Goal: Complete application form: Complete application form

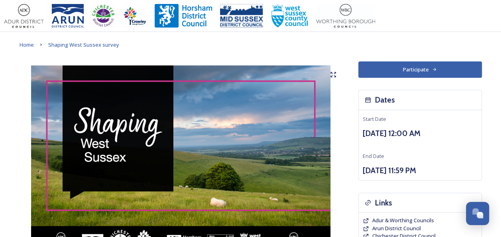
click at [416, 68] on button "Participate" at bounding box center [419, 69] width 123 height 16
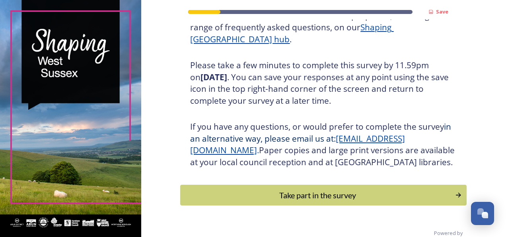
scroll to position [146, 0]
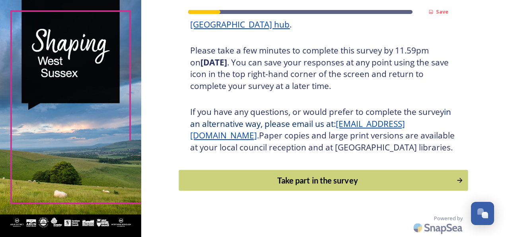
click at [340, 182] on div "Take part in the survey" at bounding box center [318, 180] width 269 height 12
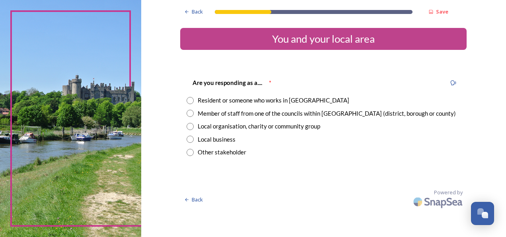
click at [190, 98] on input "radio" at bounding box center [190, 100] width 7 height 7
radio input "true"
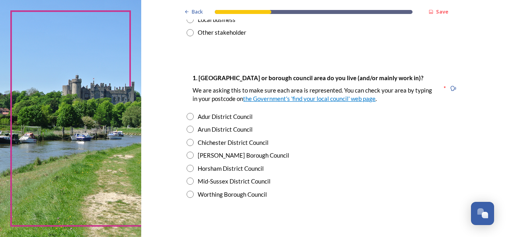
scroll to position [159, 0]
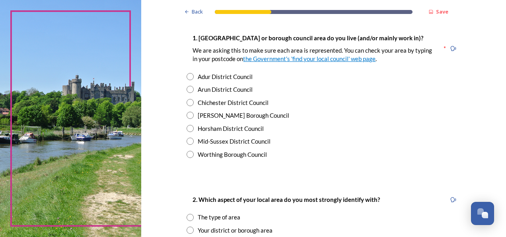
click at [226, 129] on div "Horsham District Council" at bounding box center [231, 128] width 66 height 9
radio input "true"
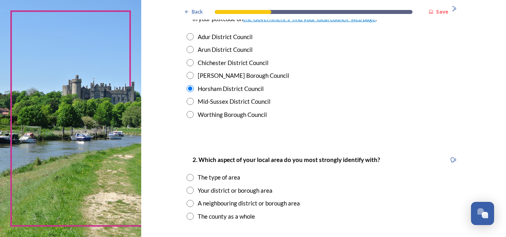
click at [187, 189] on input "radio" at bounding box center [190, 189] width 7 height 7
radio input "true"
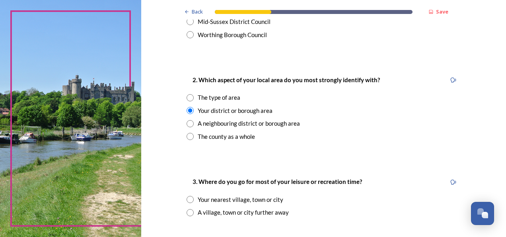
click at [188, 199] on input "radio" at bounding box center [190, 199] width 7 height 7
radio input "true"
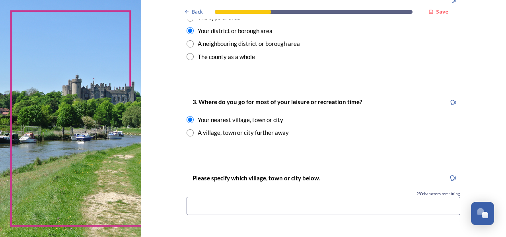
scroll to position [398, 0]
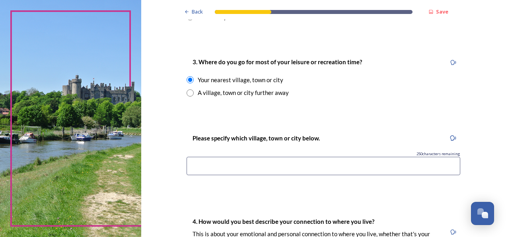
click at [229, 164] on input at bounding box center [324, 165] width 274 height 18
click at [242, 167] on input "Horsham Warnham Southwater Copsale [PERSON_NAME]" at bounding box center [324, 165] width 274 height 18
click at [277, 165] on input "Horsham Warnham Southwater Copsale [PERSON_NAME]" at bounding box center [324, 165] width 274 height 18
click at [305, 166] on input "Horsham Warnham Southwater Copsale [PERSON_NAME]" at bounding box center [324, 165] width 274 height 18
drag, startPoint x: 350, startPoint y: 165, endPoint x: 387, endPoint y: 165, distance: 36.6
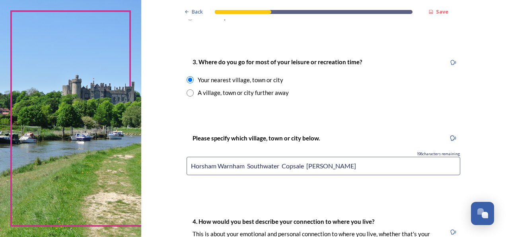
click at [368, 165] on input "Horsham Warnham Southwater Copsale [PERSON_NAME]" at bounding box center [324, 165] width 274 height 18
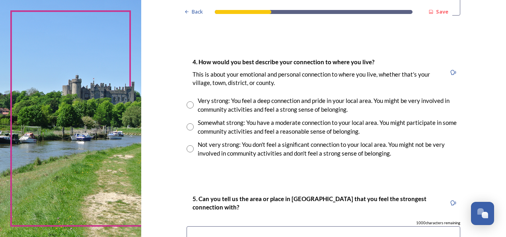
scroll to position [597, 0]
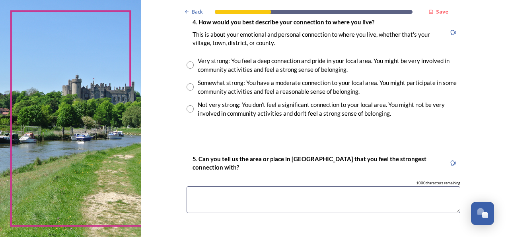
type input "Horsham Warnham Southwater Copsale [PERSON_NAME] [GEOGRAPHIC_DATA]"
click at [187, 64] on input "radio" at bounding box center [190, 64] width 7 height 7
radio input "true"
click at [214, 197] on textarea at bounding box center [324, 199] width 274 height 27
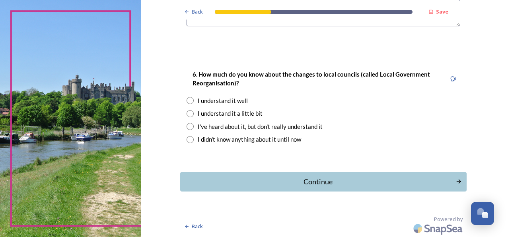
scroll to position [744, 0]
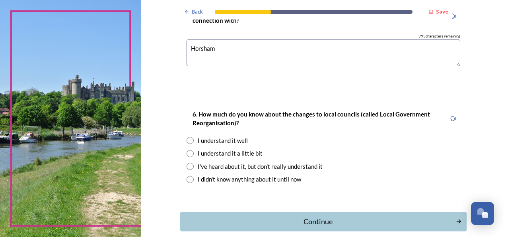
type textarea "Horsham"
click at [189, 153] on input "radio" at bounding box center [190, 153] width 7 height 7
radio input "true"
click at [316, 220] on div "Continue" at bounding box center [319, 221] width 270 height 11
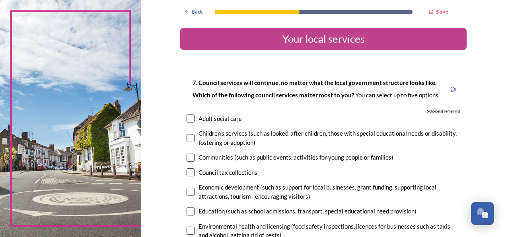
scroll to position [40, 0]
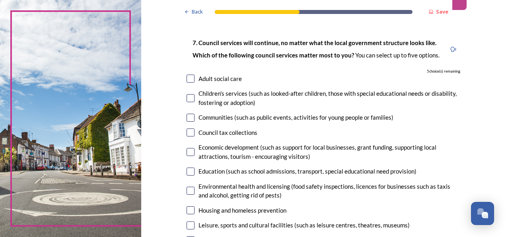
click at [190, 76] on input "checkbox" at bounding box center [191, 78] width 8 height 8
checkbox input "true"
click at [188, 97] on input "checkbox" at bounding box center [191, 98] width 8 height 8
checkbox input "true"
click at [189, 171] on input "checkbox" at bounding box center [191, 171] width 8 height 8
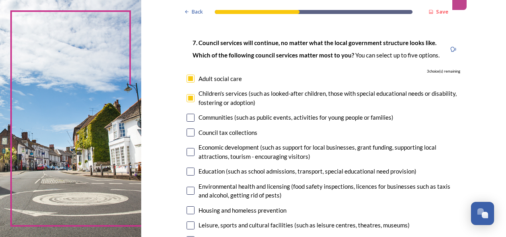
checkbox input "true"
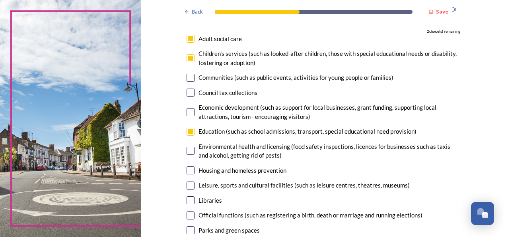
click at [188, 168] on input "checkbox" at bounding box center [191, 170] width 8 height 8
checkbox input "true"
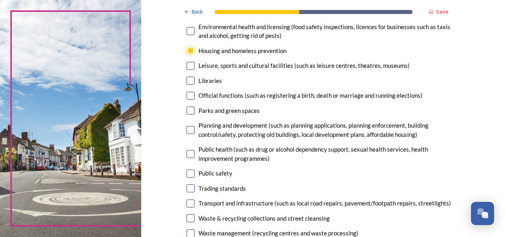
scroll to position [239, 0]
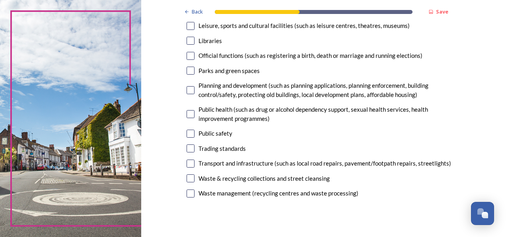
click at [188, 178] on input "checkbox" at bounding box center [191, 178] width 8 height 8
checkbox input "true"
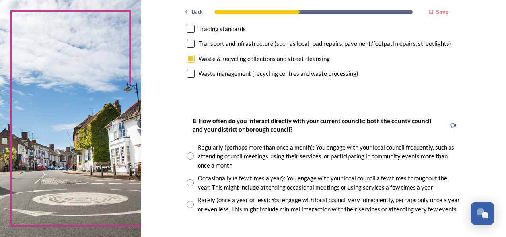
scroll to position [398, 0]
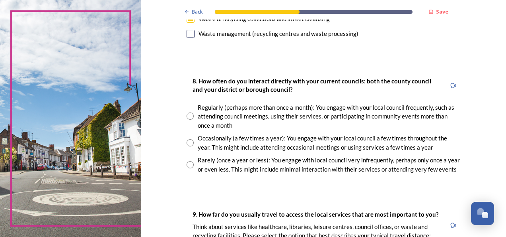
click at [187, 142] on input "radio" at bounding box center [190, 142] width 7 height 7
radio input "true"
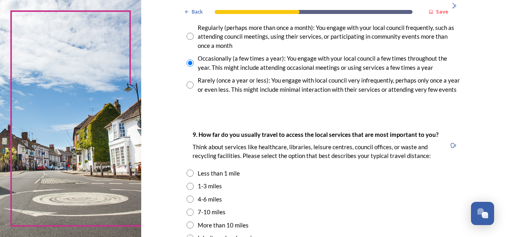
scroll to position [518, 0]
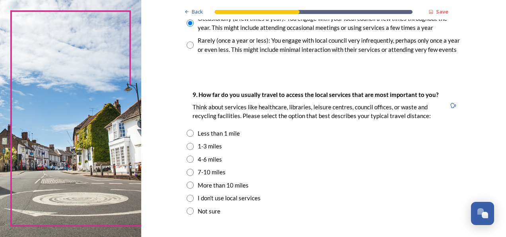
click at [188, 150] on input "radio" at bounding box center [190, 146] width 7 height 7
radio input "true"
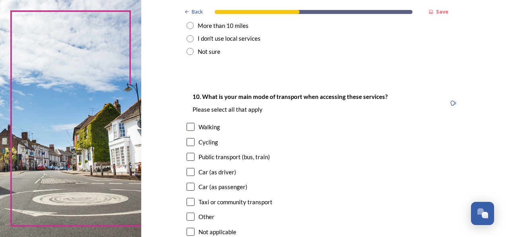
scroll to position [717, 0]
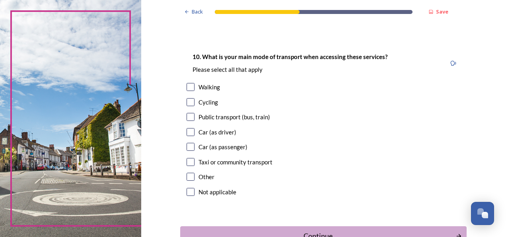
click at [187, 91] on input "checkbox" at bounding box center [191, 87] width 8 height 8
checkbox input "true"
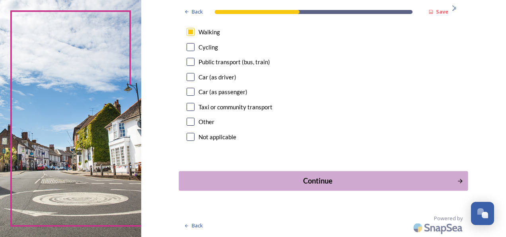
click at [313, 179] on div "Continue" at bounding box center [319, 180] width 270 height 11
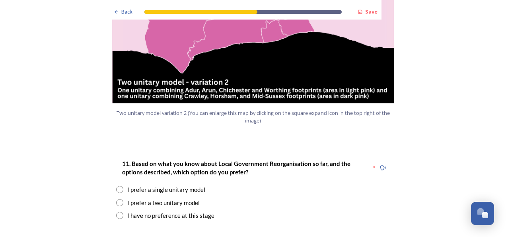
scroll to position [995, 0]
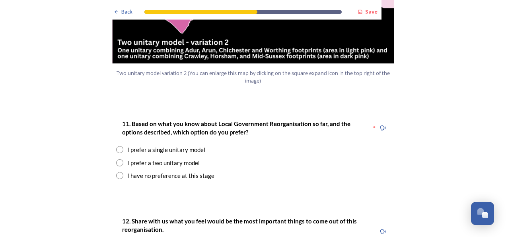
click at [117, 159] on input "radio" at bounding box center [119, 162] width 7 height 7
radio input "true"
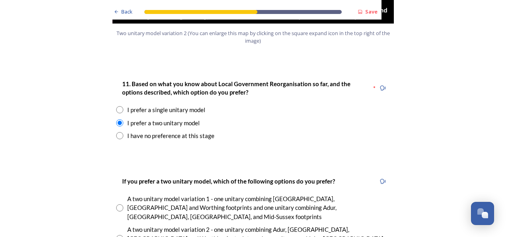
scroll to position [1075, 0]
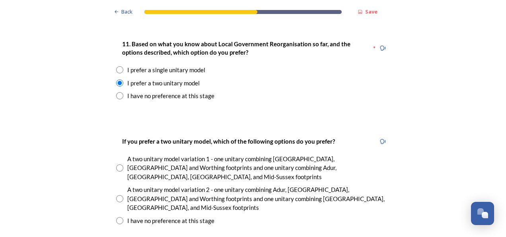
click at [120, 217] on input "radio" at bounding box center [119, 220] width 7 height 7
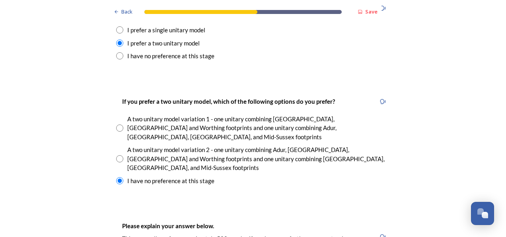
scroll to position [1155, 0]
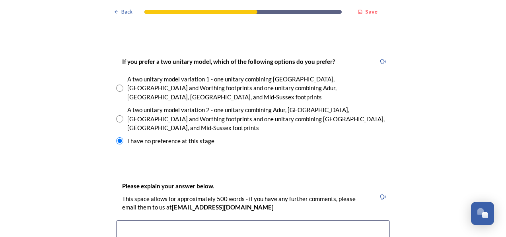
click at [116, 137] on input "radio" at bounding box center [119, 140] width 7 height 7
radio input "false"
click at [117, 115] on input "radio" at bounding box center [119, 118] width 7 height 7
radio input "true"
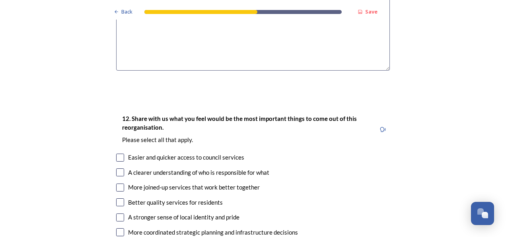
scroll to position [1433, 0]
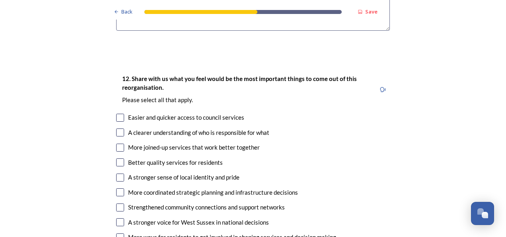
type textarea "This model would put 3 similar areas together and are partly used to working to…"
click at [119, 128] on input "checkbox" at bounding box center [120, 132] width 8 height 8
checkbox input "true"
click at [117, 143] on input "checkbox" at bounding box center [120, 147] width 8 height 8
checkbox input "true"
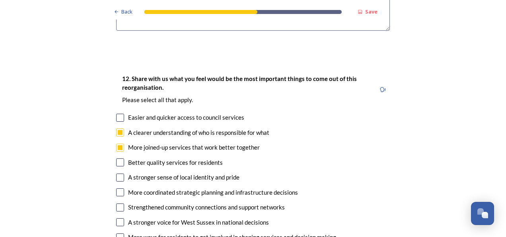
scroll to position [1473, 0]
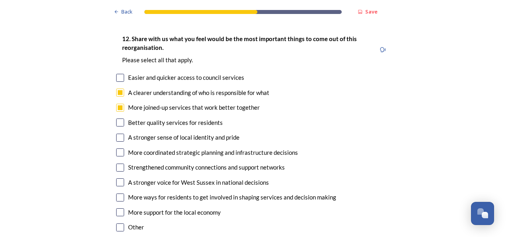
click at [117, 148] on input "checkbox" at bounding box center [120, 152] width 8 height 8
checkbox input "true"
click at [119, 178] on input "checkbox" at bounding box center [120, 182] width 8 height 8
checkbox input "true"
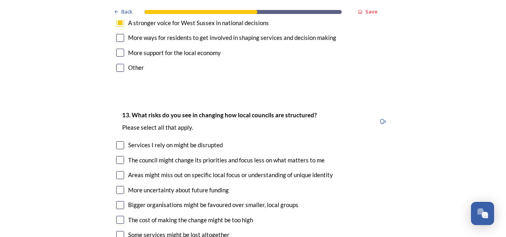
scroll to position [1672, 0]
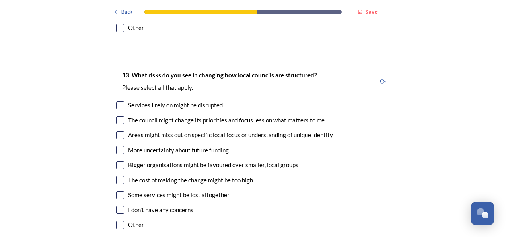
click at [119, 131] on input "checkbox" at bounding box center [120, 135] width 8 height 8
checkbox input "true"
click at [119, 146] on input "checkbox" at bounding box center [120, 150] width 8 height 8
checkbox input "true"
click at [119, 161] on input "checkbox" at bounding box center [120, 165] width 8 height 8
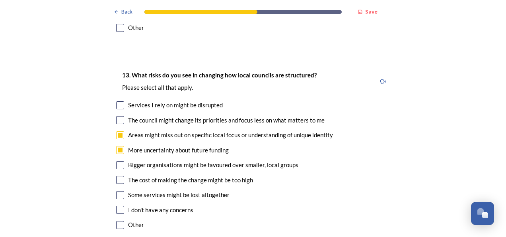
checkbox input "true"
click at [117, 191] on input "checkbox" at bounding box center [120, 195] width 8 height 8
checkbox input "true"
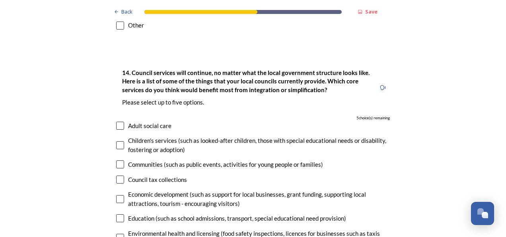
scroll to position [1911, 0]
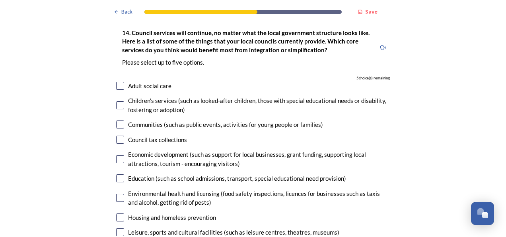
click at [117, 135] on input "checkbox" at bounding box center [120, 139] width 8 height 8
click at [119, 135] on input "checkbox" at bounding box center [120, 139] width 8 height 8
checkbox input "false"
click at [118, 155] on input "checkbox" at bounding box center [120, 159] width 8 height 8
checkbox input "true"
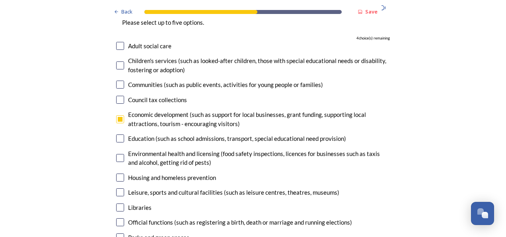
scroll to position [1991, 0]
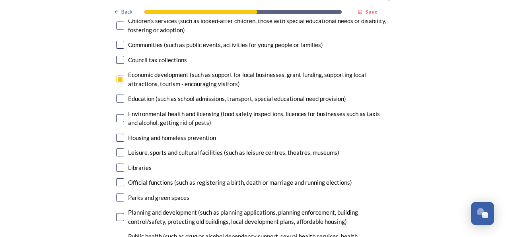
click at [117, 213] on input "checkbox" at bounding box center [120, 217] width 8 height 8
checkbox input "true"
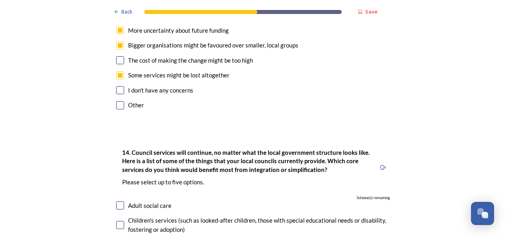
scroll to position [1832, 0]
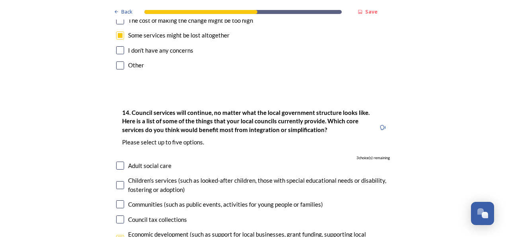
click at [118, 181] on input "checkbox" at bounding box center [120, 185] width 8 height 8
checkbox input "true"
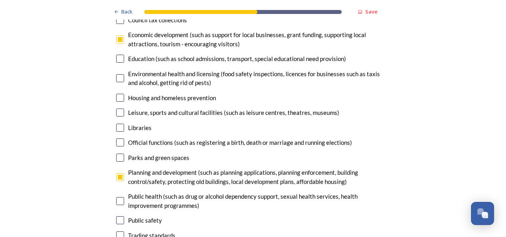
scroll to position [2071, 0]
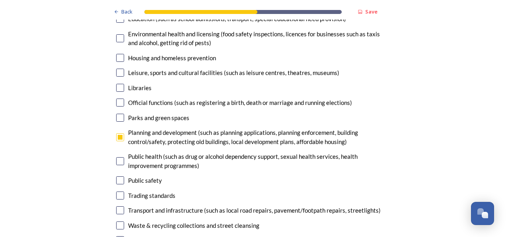
click at [118, 236] on input "checkbox" at bounding box center [120, 240] width 8 height 8
checkbox input "true"
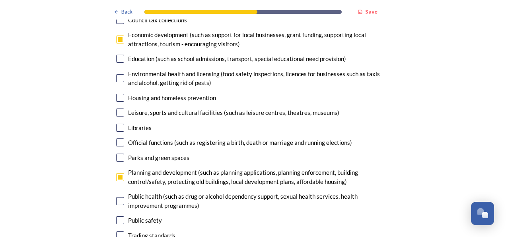
scroll to position [1991, 0]
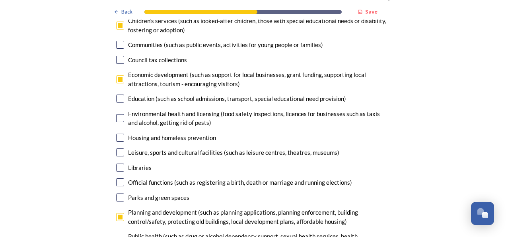
click at [117, 133] on input "checkbox" at bounding box center [120, 137] width 8 height 8
checkbox input "true"
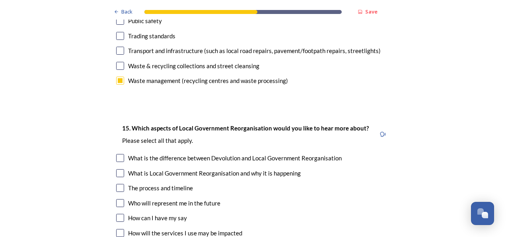
scroll to position [2270, 0]
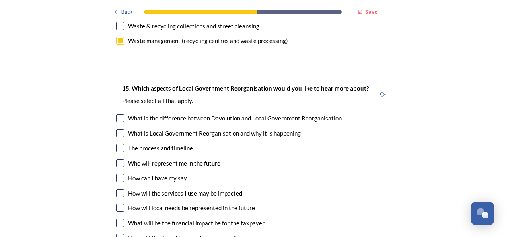
click at [118, 114] on input "checkbox" at bounding box center [120, 118] width 8 height 8
checkbox input "true"
click at [119, 144] on input "checkbox" at bounding box center [120, 148] width 8 height 8
checkbox input "true"
click at [117, 159] on input "checkbox" at bounding box center [120, 163] width 8 height 8
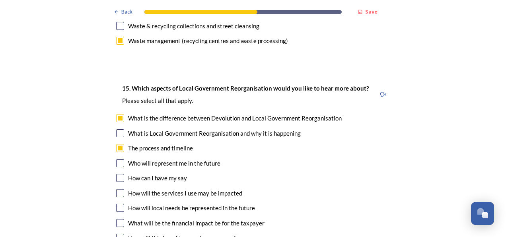
checkbox input "true"
click at [119, 203] on input "checkbox" at bounding box center [120, 207] width 8 height 8
checkbox input "true"
click at [118, 233] on input "checkbox" at bounding box center [120, 237] width 8 height 8
checkbox input "true"
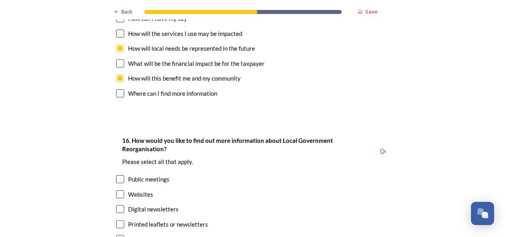
scroll to position [2469, 0]
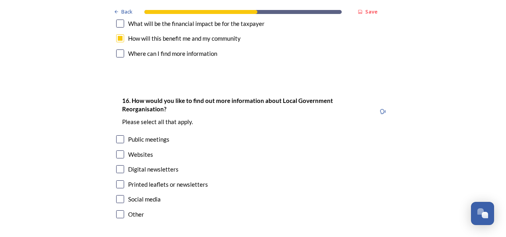
click at [117, 135] on input "checkbox" at bounding box center [120, 139] width 8 height 8
checkbox input "true"
click at [118, 150] on input "checkbox" at bounding box center [120, 154] width 8 height 8
checkbox input "true"
click at [118, 165] on input "checkbox" at bounding box center [120, 169] width 8 height 8
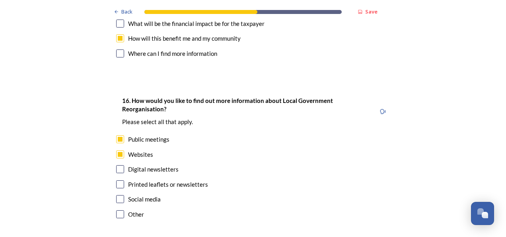
checkbox input "true"
click at [117, 180] on input "checkbox" at bounding box center [120, 184] width 8 height 8
checkbox input "true"
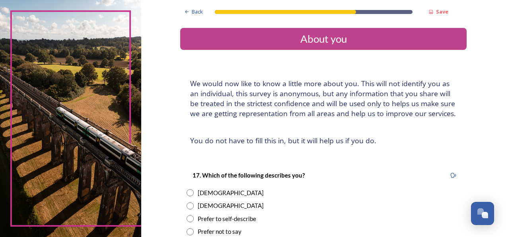
scroll to position [40, 0]
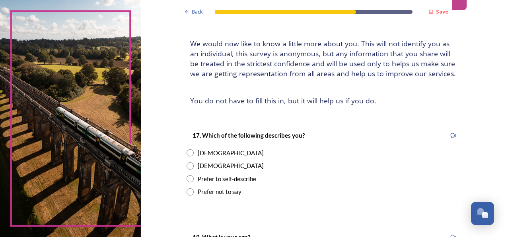
click at [188, 150] on input "radio" at bounding box center [190, 152] width 7 height 7
radio input "true"
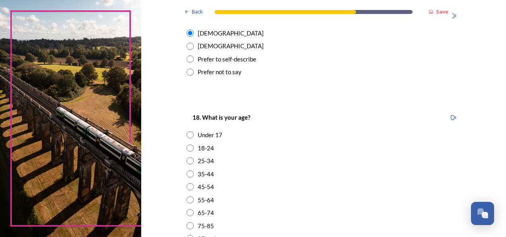
scroll to position [239, 0]
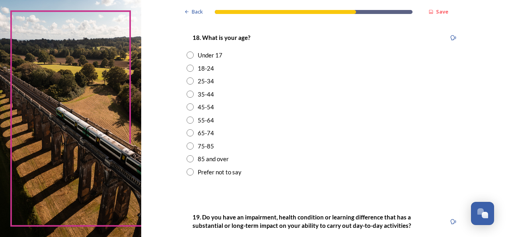
click at [187, 146] on input "radio" at bounding box center [190, 145] width 7 height 7
radio input "true"
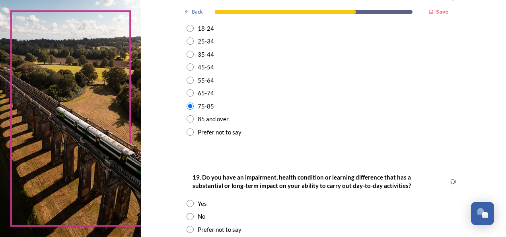
scroll to position [319, 0]
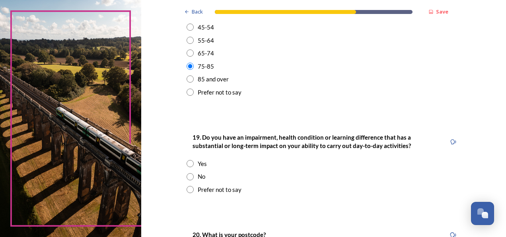
click at [187, 175] on input "radio" at bounding box center [190, 176] width 7 height 7
radio input "true"
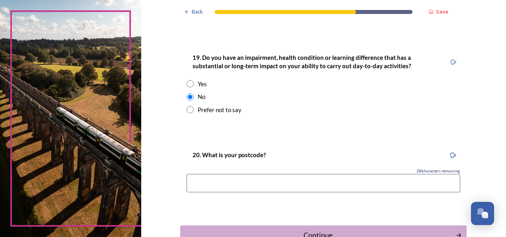
scroll to position [438, 0]
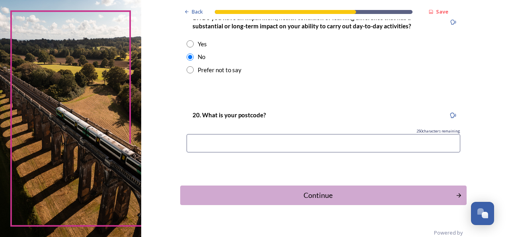
click at [264, 143] on input at bounding box center [324, 143] width 274 height 18
type input "RH12 1AY"
click at [323, 194] on div "Continue" at bounding box center [319, 195] width 270 height 11
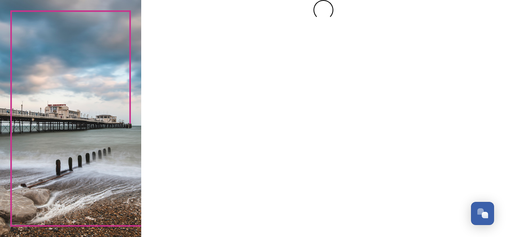
scroll to position [0, 0]
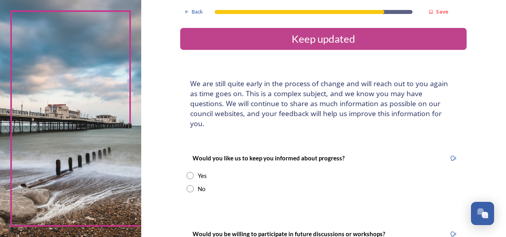
click at [187, 172] on input "radio" at bounding box center [190, 175] width 7 height 7
radio input "true"
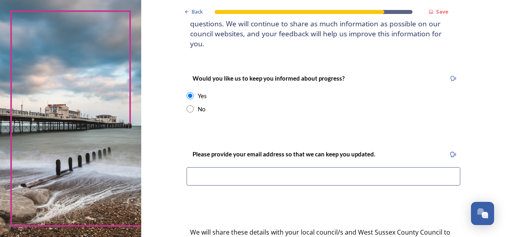
click at [288, 167] on input at bounding box center [324, 176] width 274 height 18
type input "[EMAIL_ADDRESS][DOMAIN_NAME]"
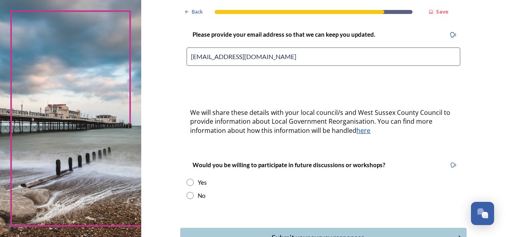
scroll to position [239, 0]
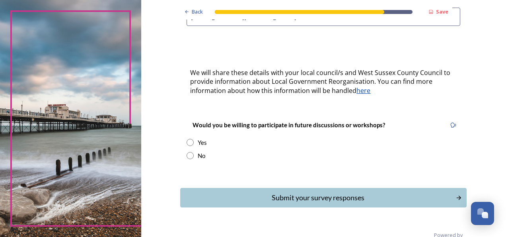
click at [187, 139] on input "radio" at bounding box center [190, 142] width 7 height 7
radio input "true"
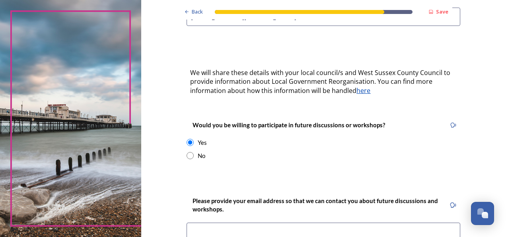
scroll to position [279, 0]
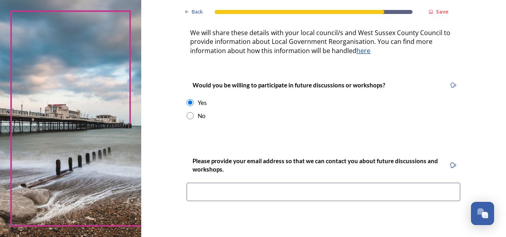
click at [284, 182] on input at bounding box center [324, 191] width 274 height 18
type input "[EMAIL_ADDRESS][DOMAIN_NAME]"
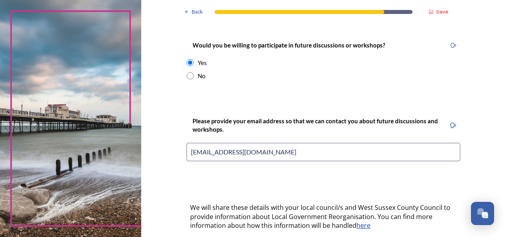
scroll to position [358, 0]
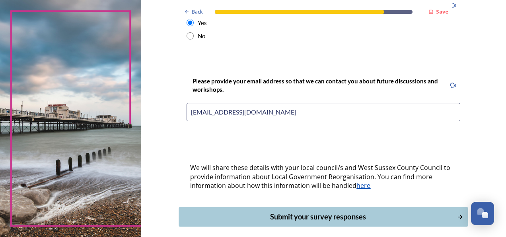
click at [345, 211] on div "Submit your survey responses" at bounding box center [319, 216] width 270 height 11
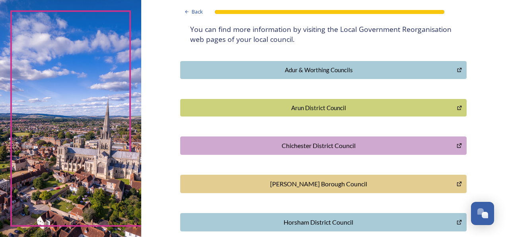
scroll to position [239, 0]
